Goal: Information Seeking & Learning: Learn about a topic

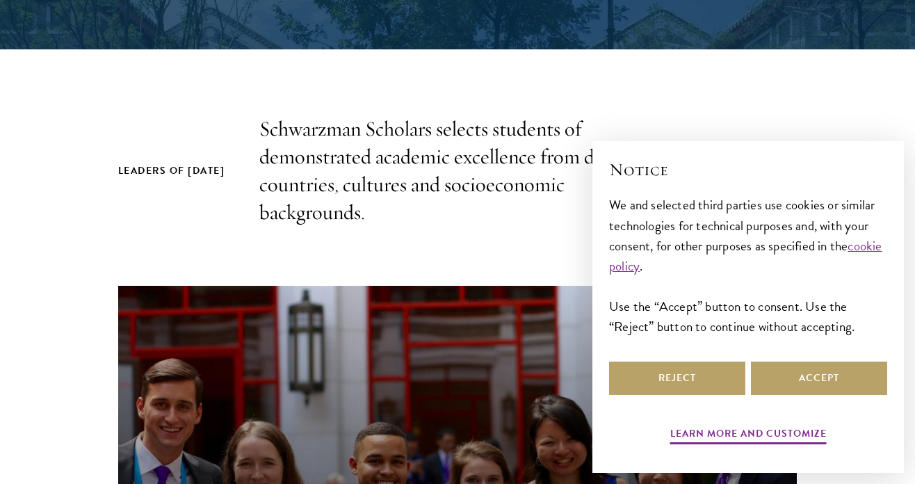
scroll to position [456, 0]
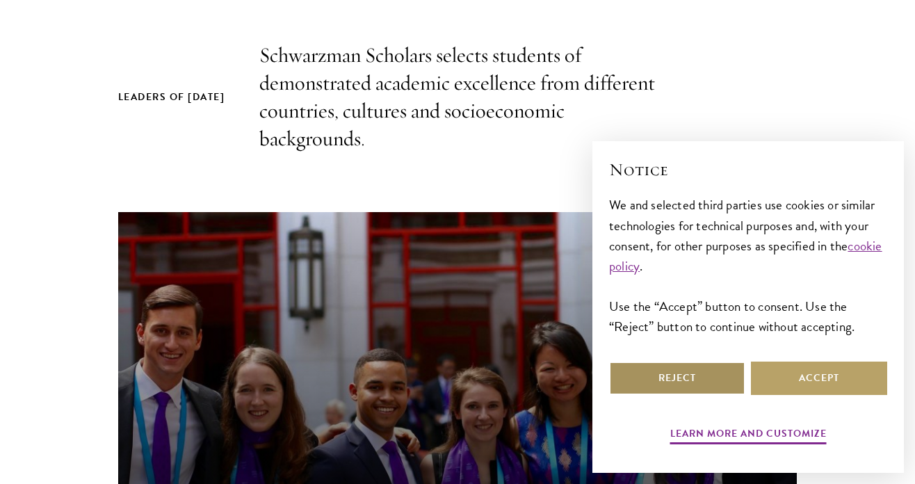
click at [622, 366] on button "Reject" at bounding box center [677, 378] width 136 height 33
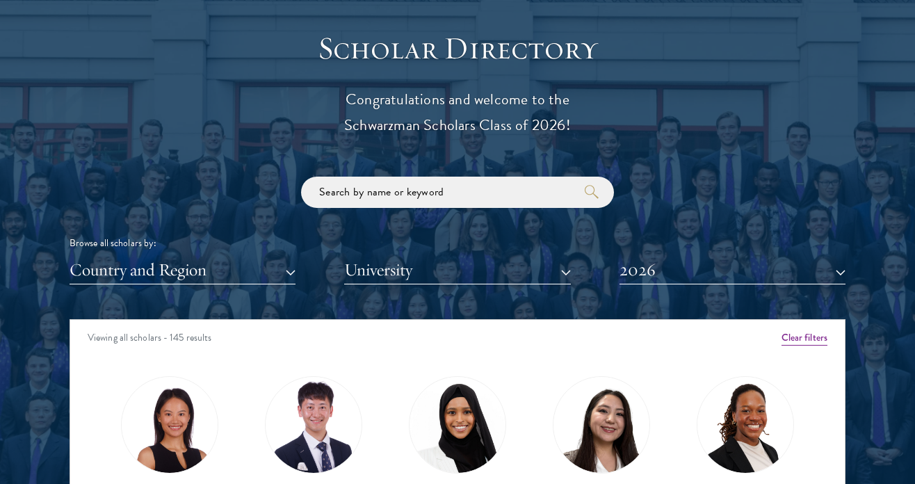
scroll to position [1502, 0]
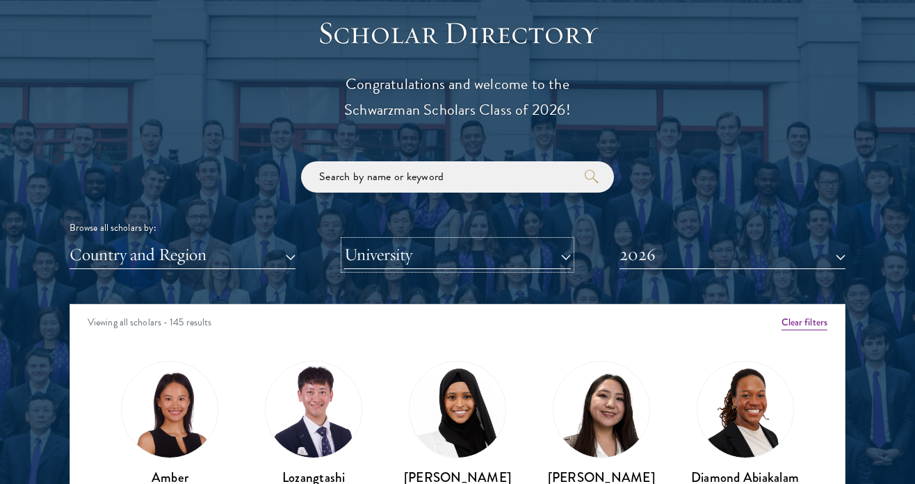
click at [557, 258] on button "University" at bounding box center [457, 255] width 226 height 29
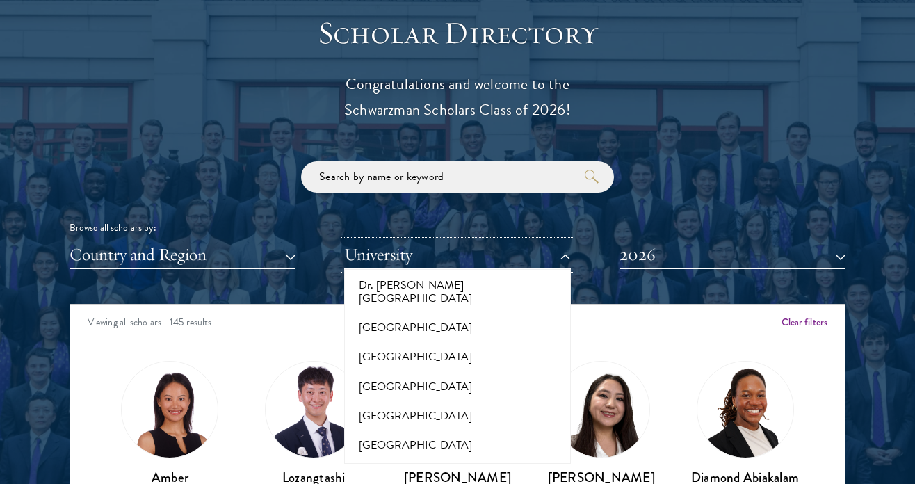
scroll to position [2550, 0]
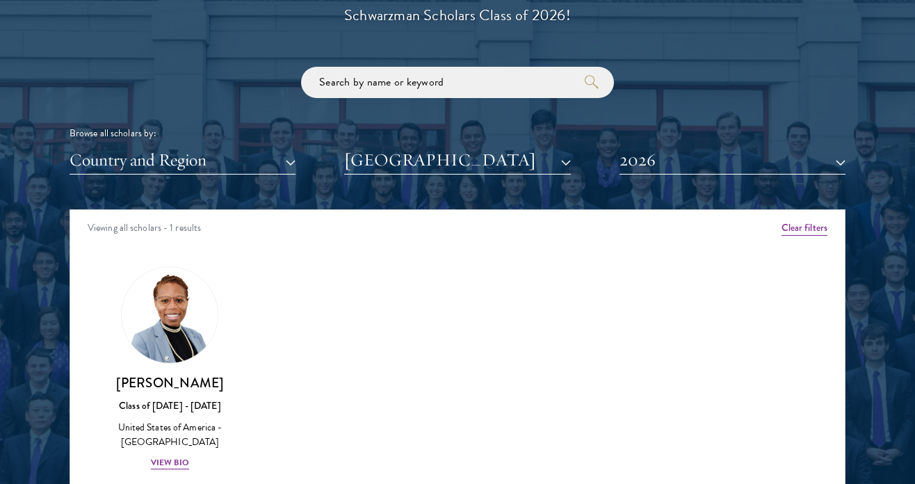
scroll to position [1719, 0]
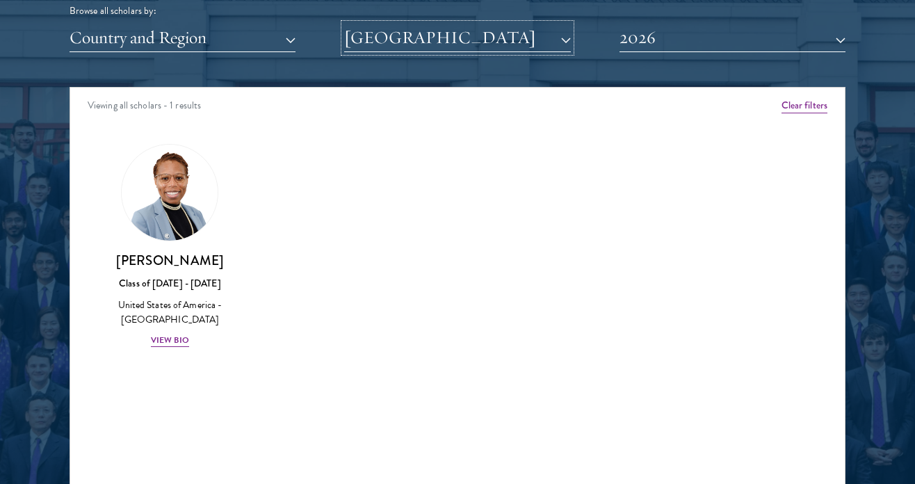
click at [444, 36] on button "[GEOGRAPHIC_DATA]" at bounding box center [457, 38] width 226 height 29
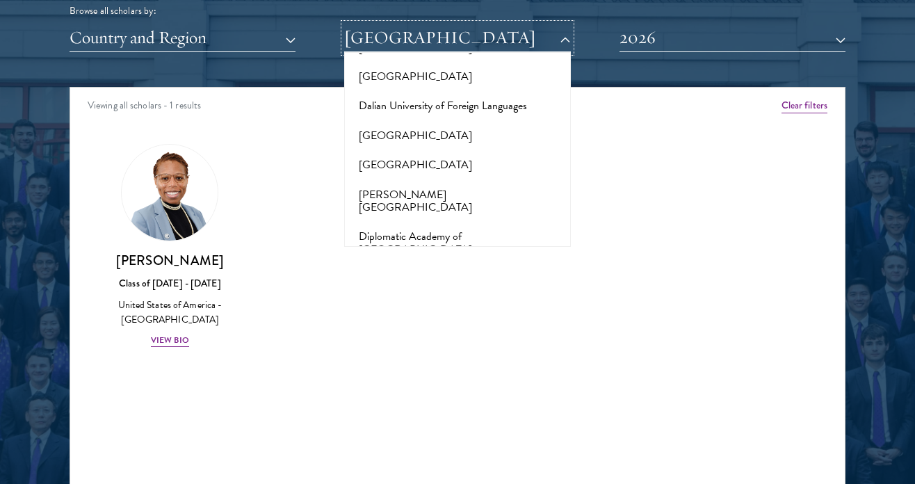
scroll to position [2339, 0]
click at [418, 364] on button "[GEOGRAPHIC_DATA]" at bounding box center [457, 378] width 218 height 29
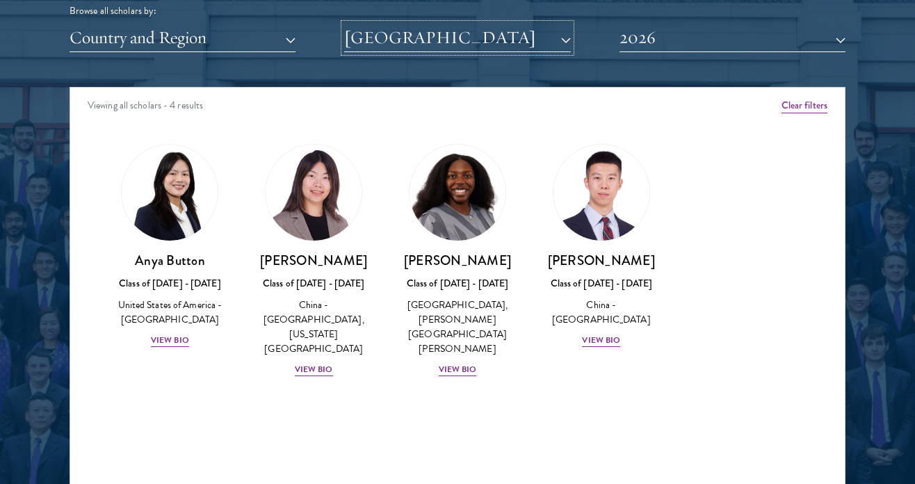
click at [555, 43] on button "[GEOGRAPHIC_DATA]" at bounding box center [457, 38] width 226 height 29
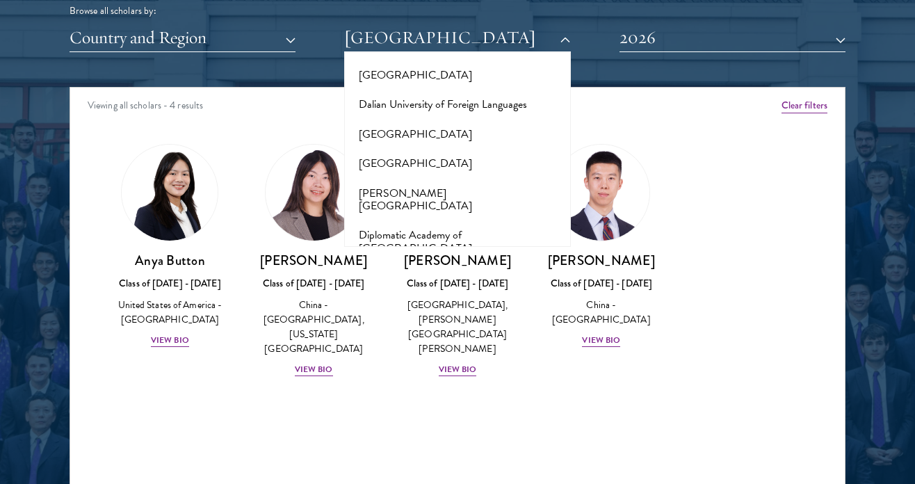
click at [483, 305] on button "[GEOGRAPHIC_DATA]" at bounding box center [457, 319] width 218 height 29
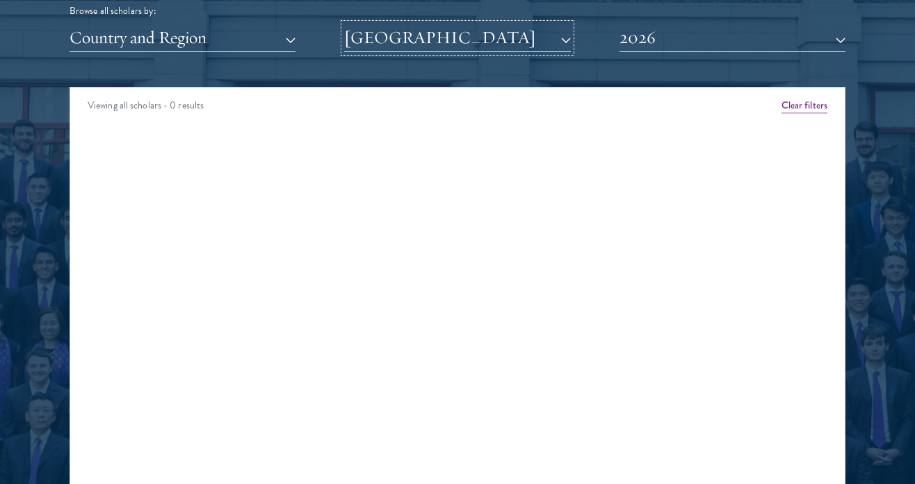
click at [511, 39] on button "[GEOGRAPHIC_DATA]" at bounding box center [457, 38] width 226 height 29
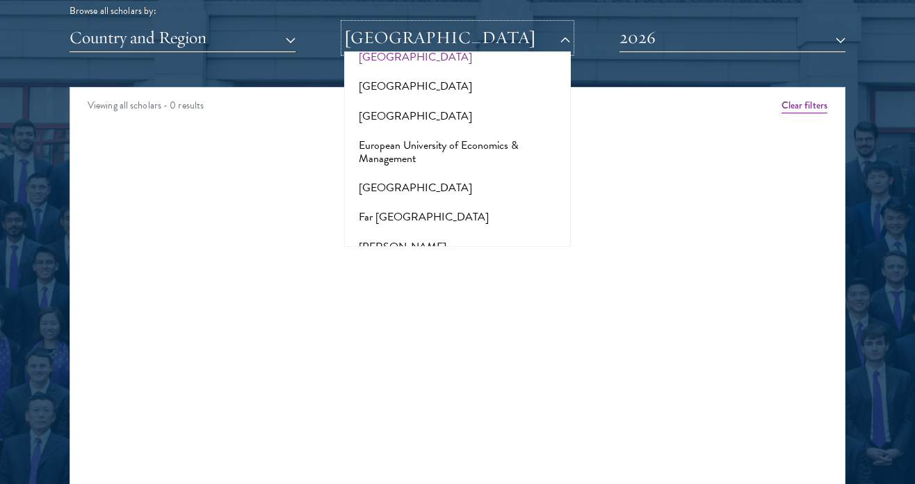
scroll to position [2884, 0]
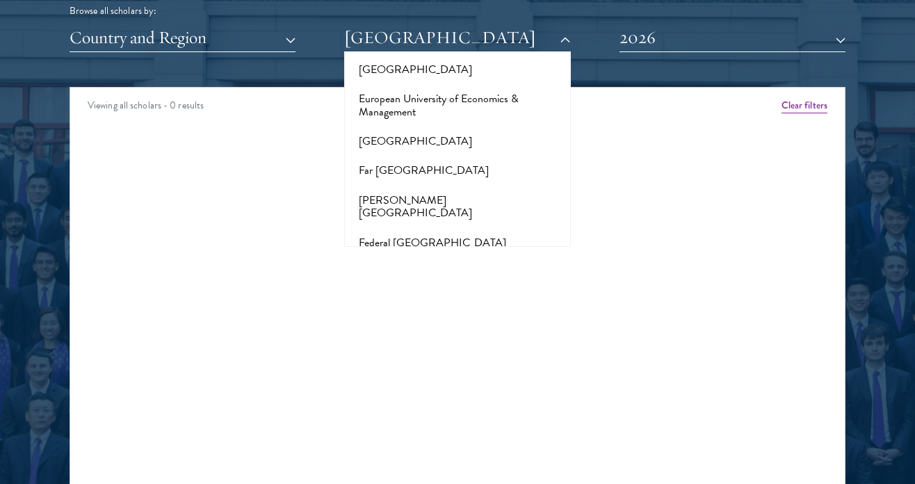
click at [465, 346] on button "[GEOGRAPHIC_DATA]" at bounding box center [457, 360] width 218 height 29
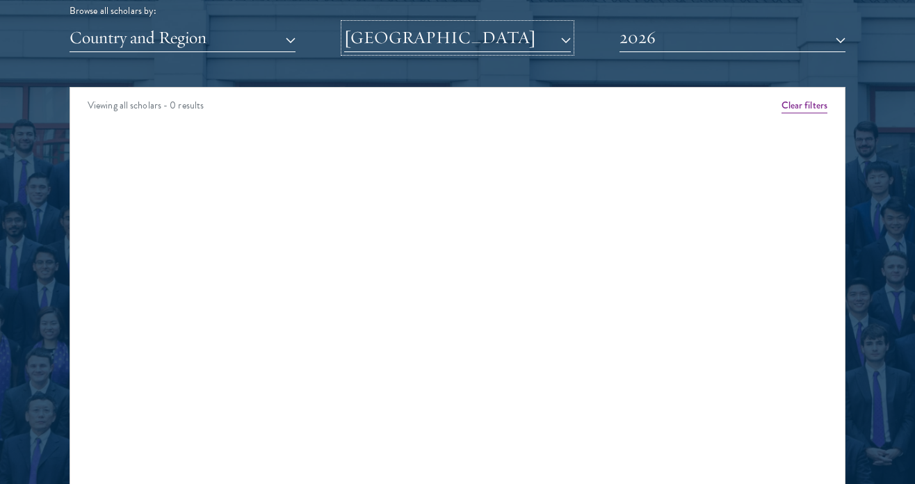
click at [494, 41] on button "[GEOGRAPHIC_DATA]" at bounding box center [457, 38] width 226 height 29
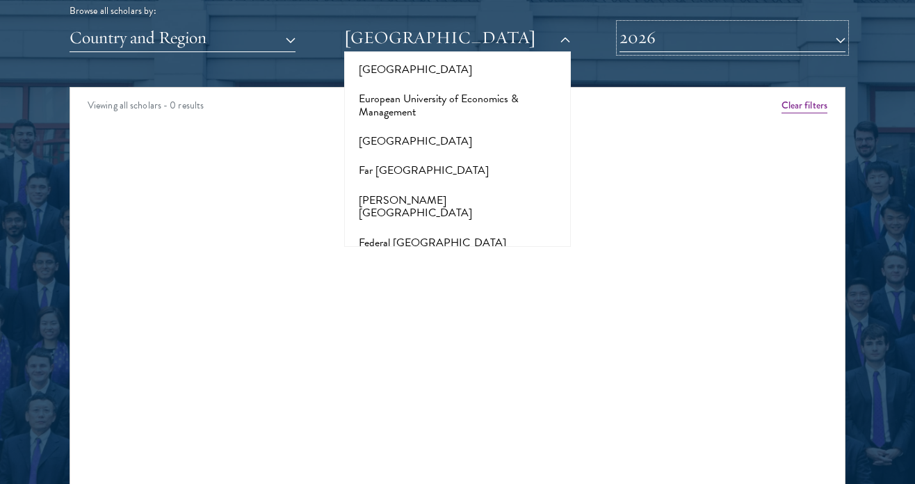
click at [707, 31] on button "2026" at bounding box center [733, 38] width 226 height 29
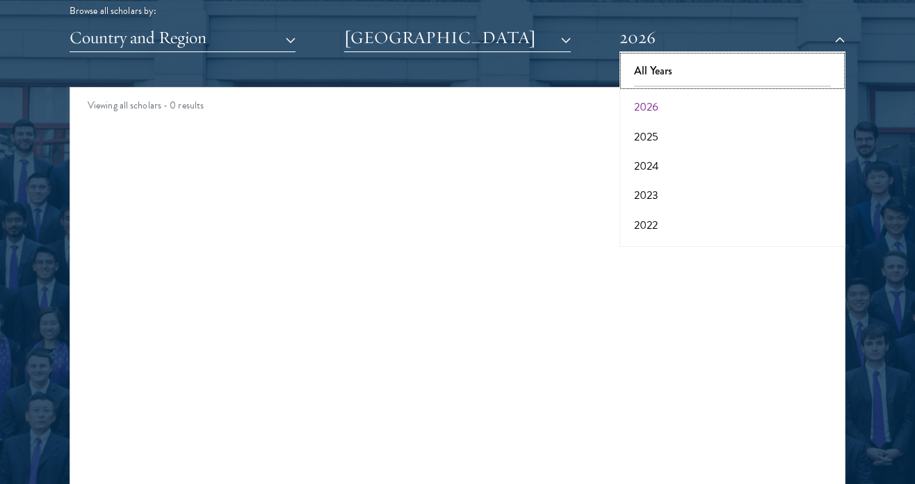
click at [691, 68] on button "All Years" at bounding box center [733, 70] width 218 height 29
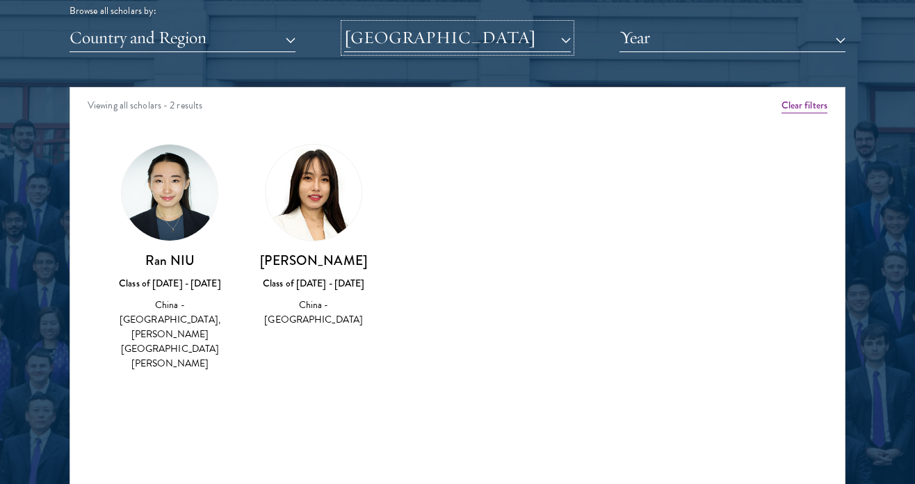
click at [540, 32] on button "[GEOGRAPHIC_DATA]" at bounding box center [457, 38] width 226 height 29
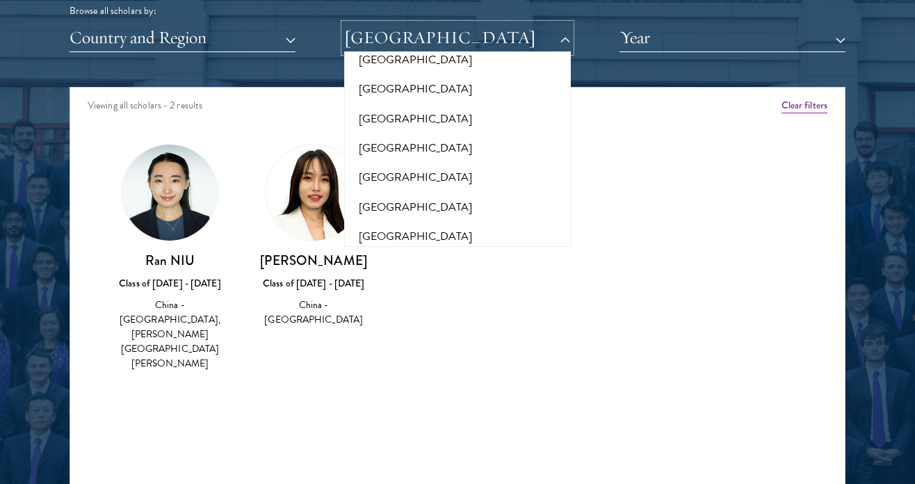
scroll to position [2583, 0]
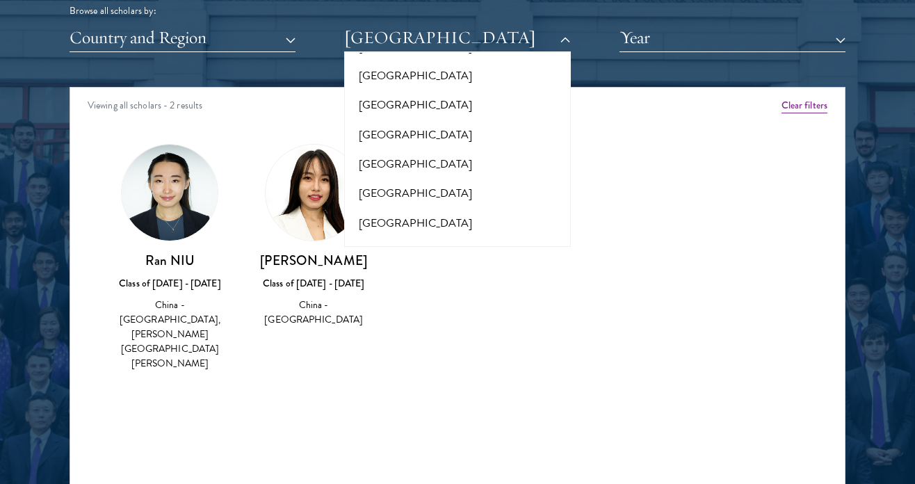
click at [419, 297] on button "[GEOGRAPHIC_DATA]" at bounding box center [457, 311] width 218 height 29
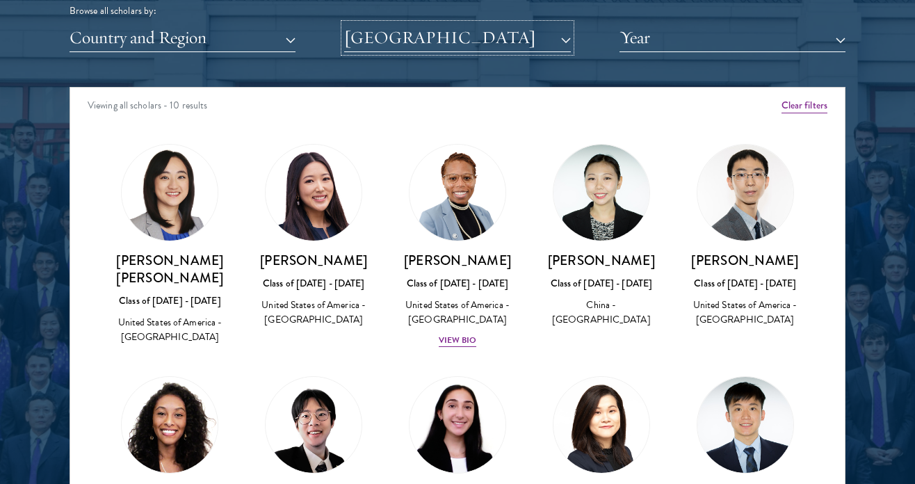
click at [526, 38] on button "[GEOGRAPHIC_DATA]" at bounding box center [457, 38] width 226 height 29
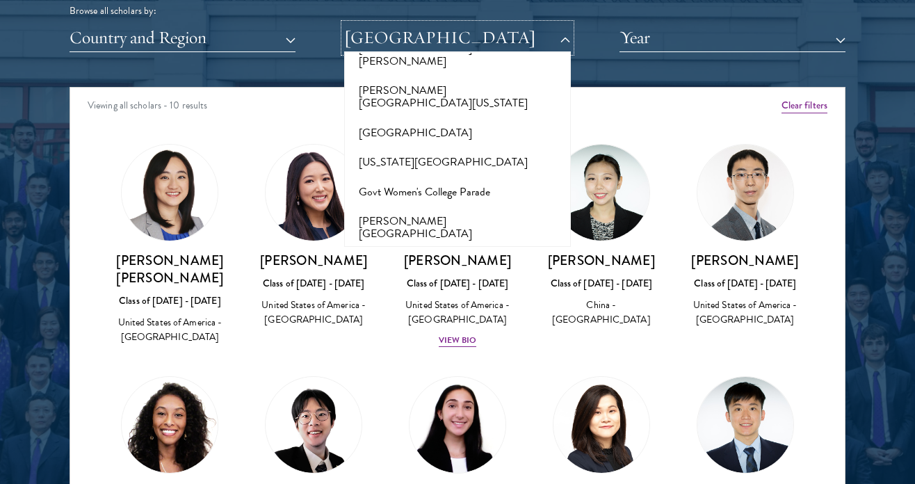
scroll to position [3700, 0]
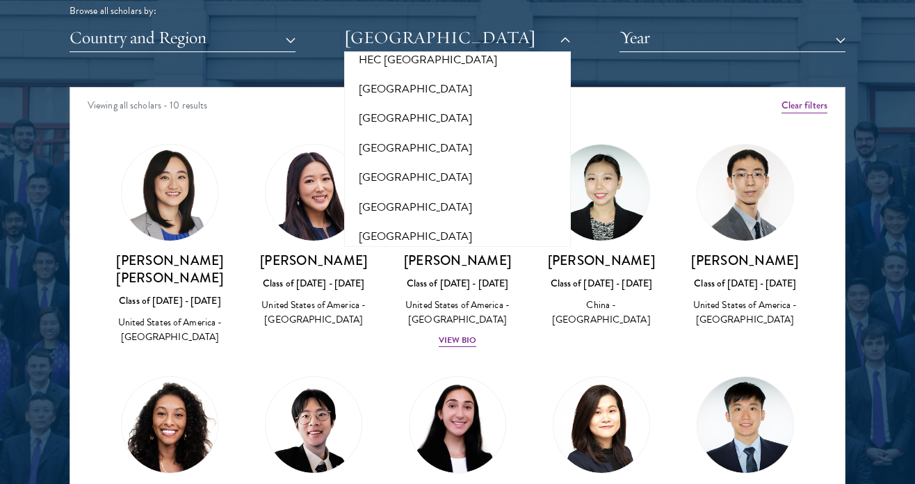
click at [444, 369] on button "[PERSON_NAME][GEOGRAPHIC_DATA]" at bounding box center [457, 390] width 218 height 42
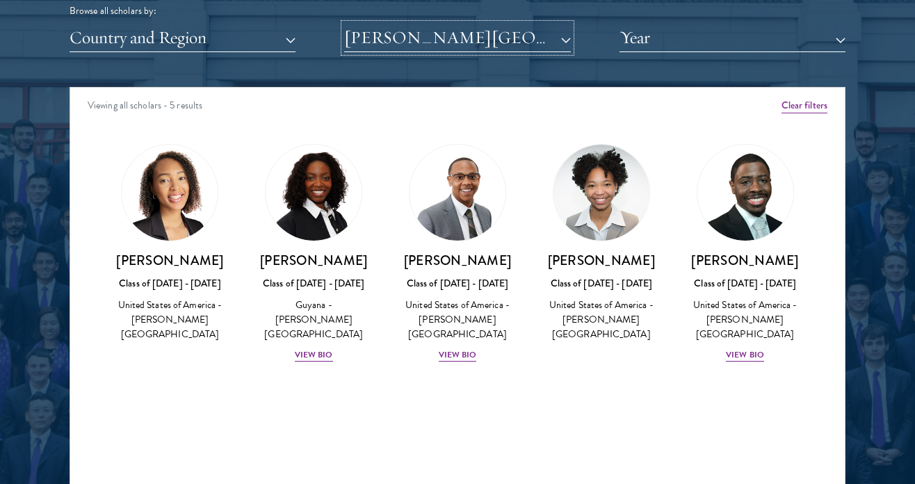
click at [476, 49] on button "[PERSON_NAME][GEOGRAPHIC_DATA]" at bounding box center [457, 38] width 226 height 29
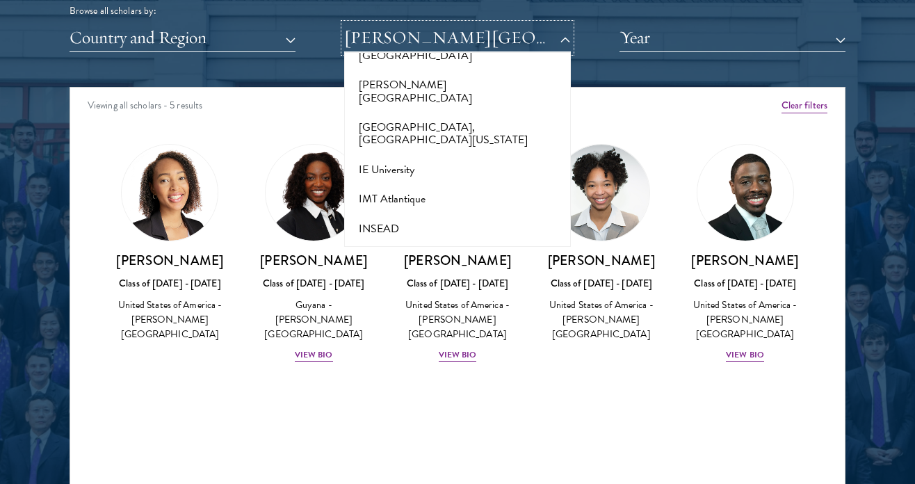
scroll to position [4068, 0]
click at [466, 389] on button "India Institute of Science" at bounding box center [457, 403] width 218 height 29
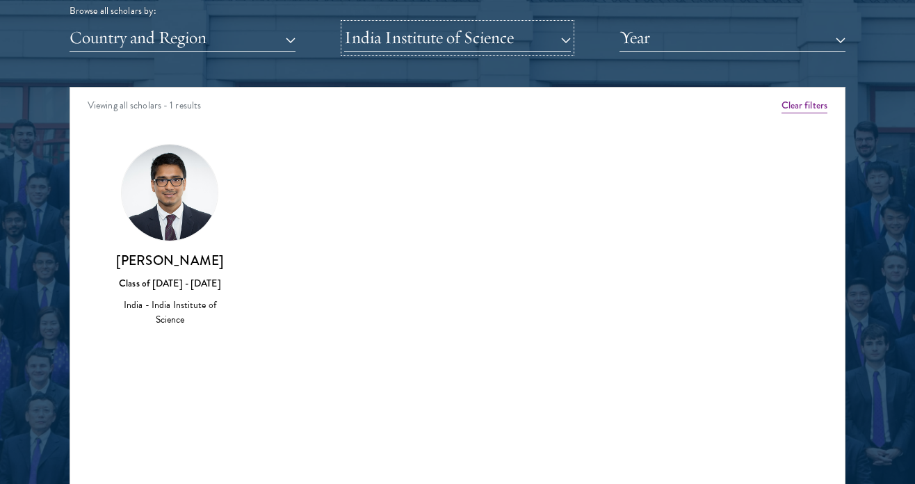
click at [462, 49] on button "India Institute of Science" at bounding box center [457, 38] width 226 height 29
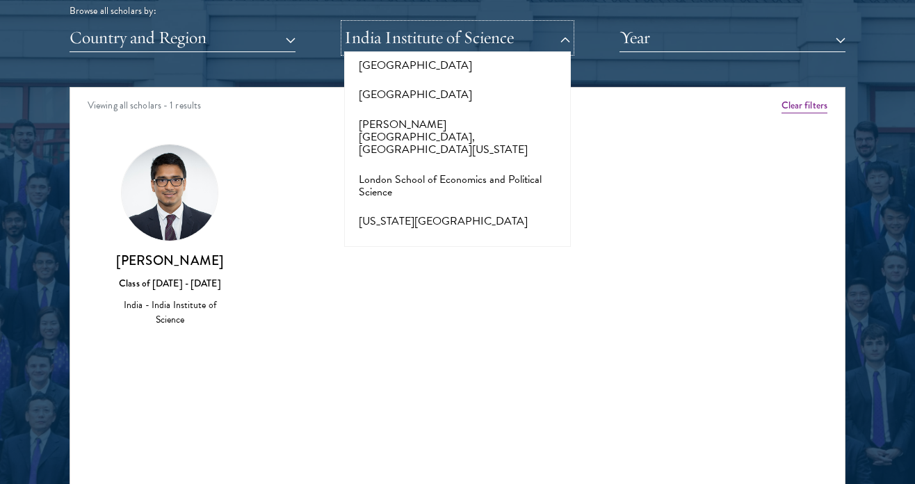
scroll to position [5170, 0]
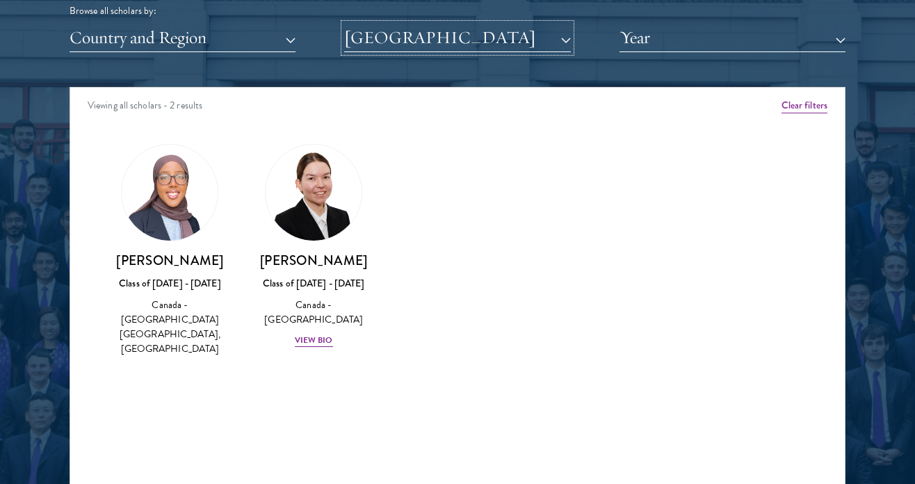
click at [529, 33] on button "[GEOGRAPHIC_DATA]" at bounding box center [457, 38] width 226 height 29
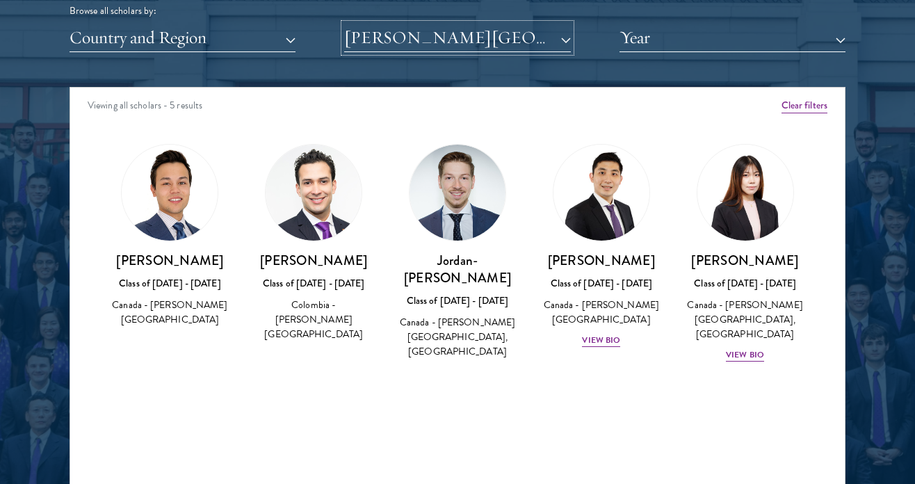
click at [497, 33] on button "[PERSON_NAME][GEOGRAPHIC_DATA]" at bounding box center [457, 38] width 226 height 29
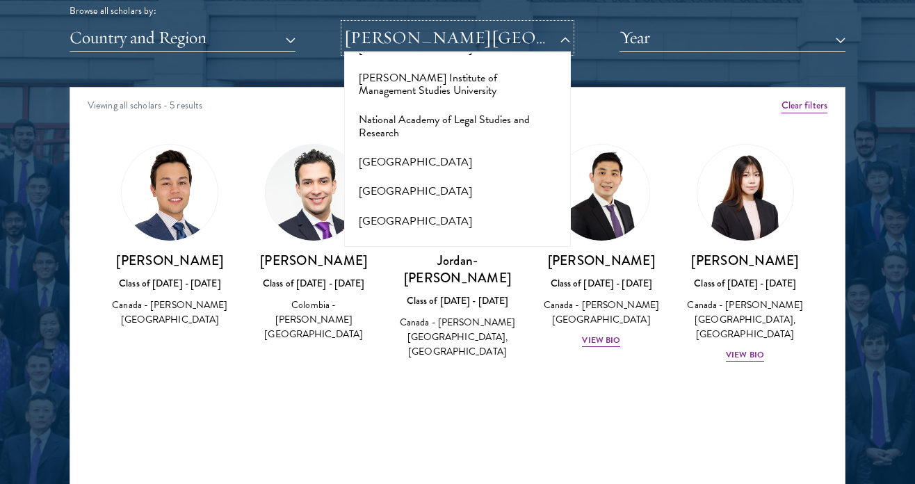
scroll to position [6487, 0]
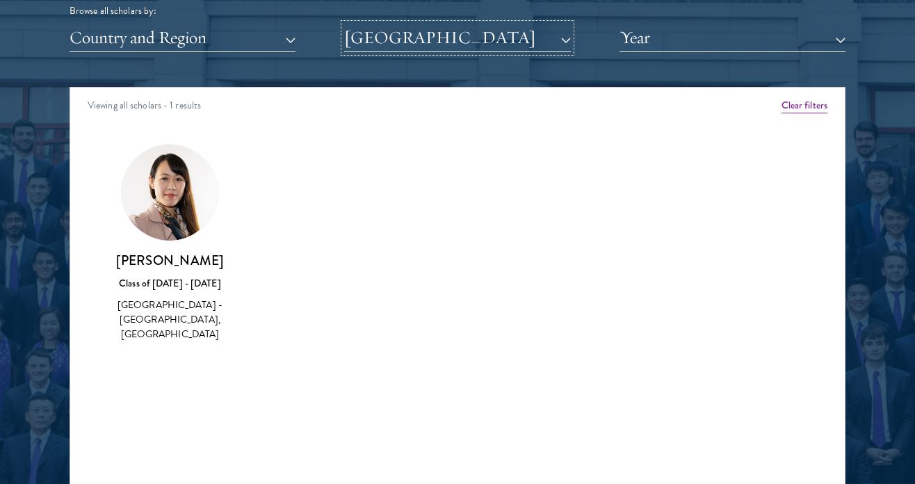
click at [462, 40] on button "[GEOGRAPHIC_DATA]" at bounding box center [457, 38] width 226 height 29
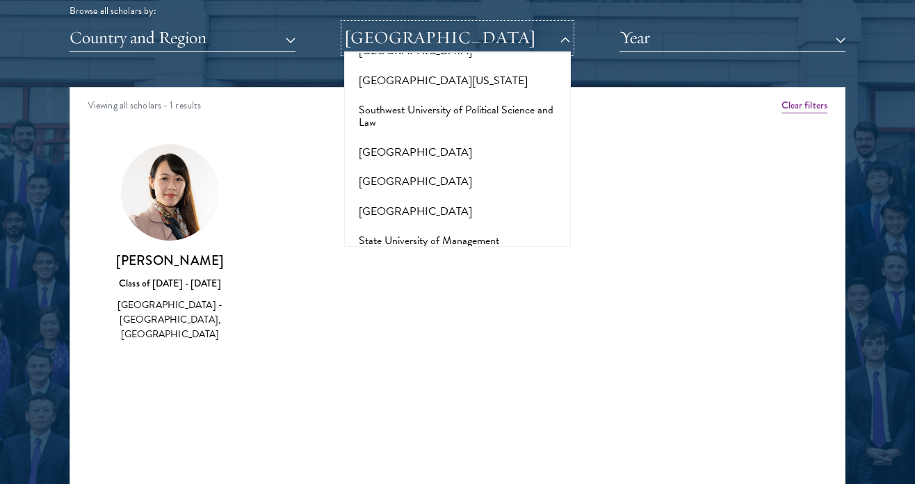
scroll to position [8675, 0]
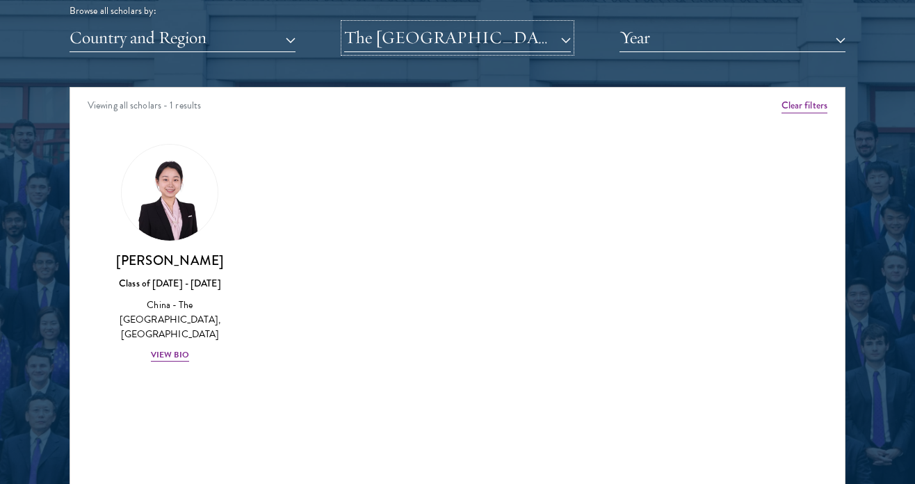
click at [424, 37] on button "The [GEOGRAPHIC_DATA], [GEOGRAPHIC_DATA]" at bounding box center [457, 38] width 226 height 29
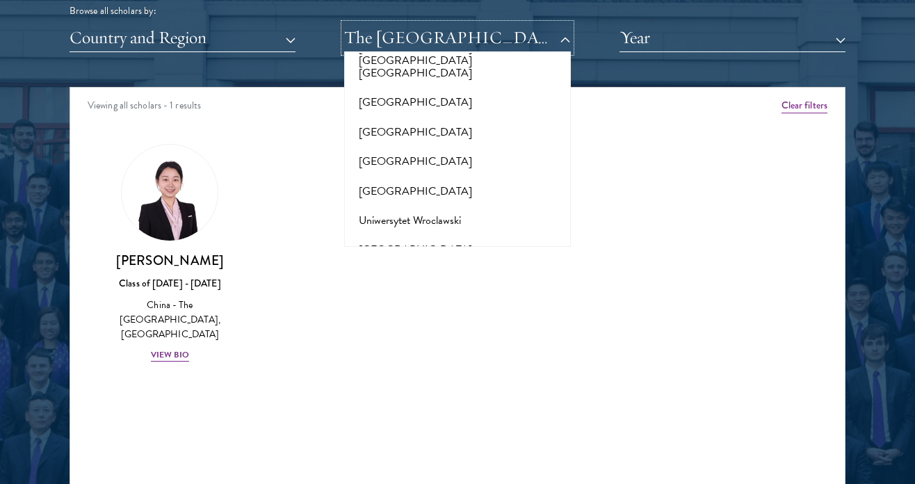
scroll to position [14292, 0]
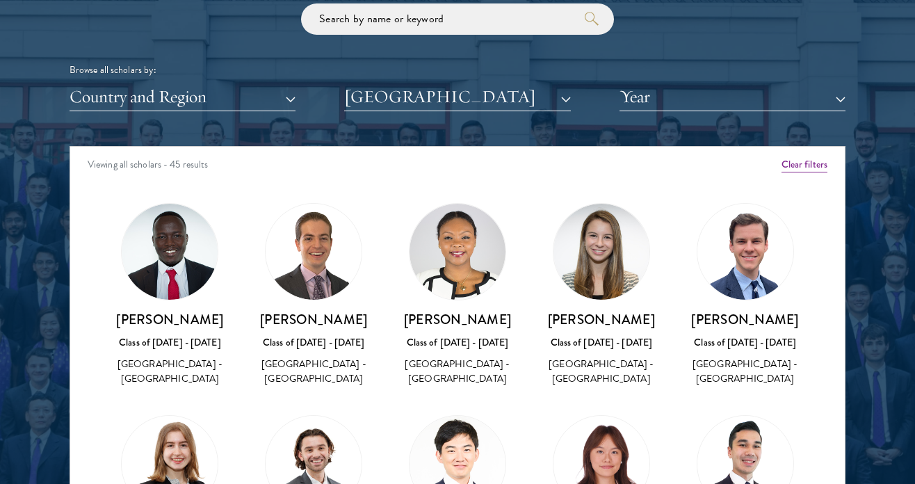
scroll to position [16, 0]
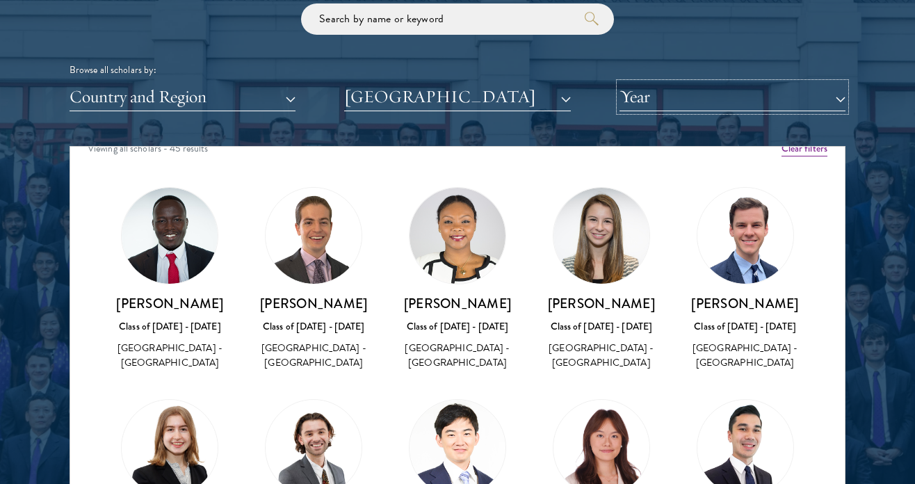
click at [656, 97] on button "Year" at bounding box center [733, 97] width 226 height 29
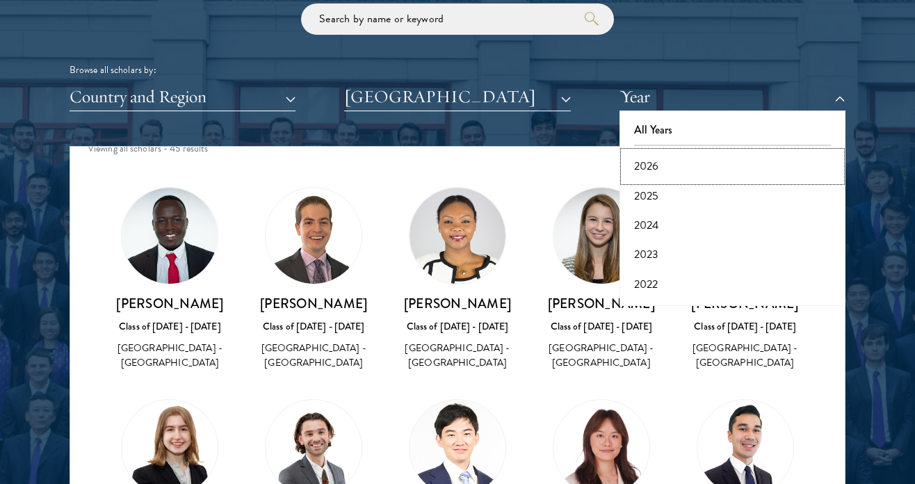
click at [660, 159] on button "2026" at bounding box center [733, 166] width 218 height 29
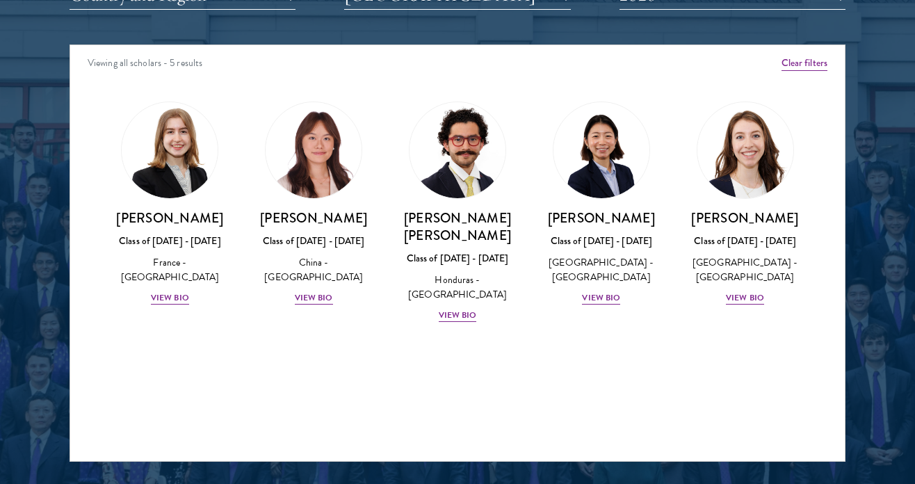
scroll to position [1762, 0]
